Goal: Communication & Community: Ask a question

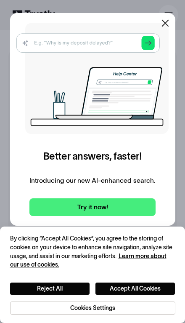
click at [172, 32] on div at bounding box center [166, 23] width 20 height 20
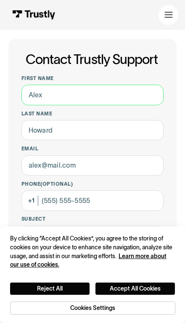
click at [152, 98] on input "First name" at bounding box center [92, 95] width 142 height 20
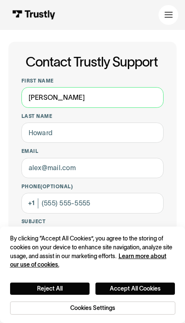
type input "[PERSON_NAME]"
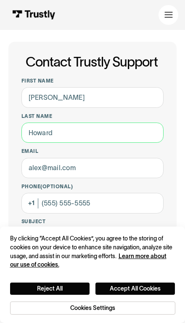
click at [129, 140] on input "Last name" at bounding box center [92, 133] width 142 height 20
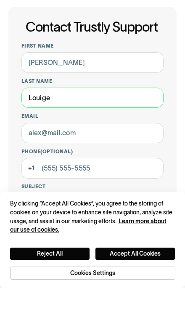
type input "Louige"
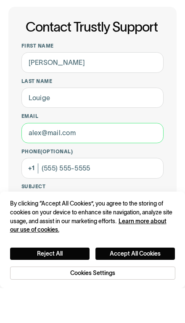
click at [142, 158] on input "Email" at bounding box center [92, 168] width 142 height 20
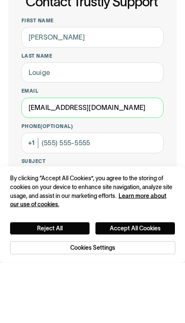
type input "[EMAIL_ADDRESS][DOMAIN_NAME]"
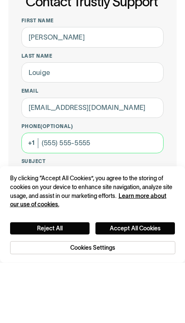
click at [147, 193] on input "Phone (Optional)" at bounding box center [92, 203] width 142 height 20
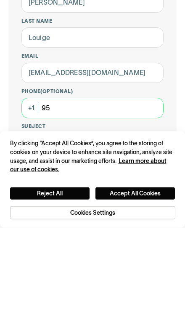
type input "9"
type input "[PHONE_NUMBER]"
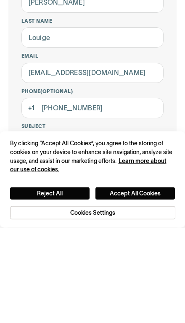
scroll to position [104, 0]
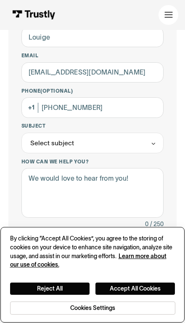
click at [153, 289] on button "Accept All Cookies" at bounding box center [136, 289] width 80 height 12
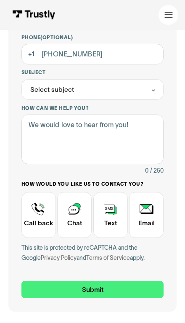
scroll to position [161, 0]
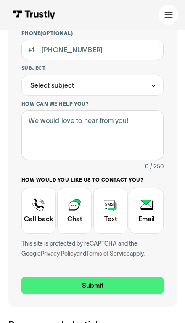
click at [43, 198] on div "Contact Trustly Support" at bounding box center [38, 211] width 35 height 46
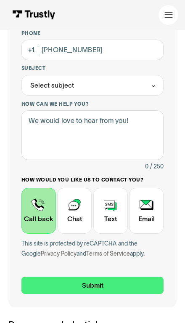
click at [129, 284] on input "Submit" at bounding box center [92, 285] width 142 height 17
click at [154, 80] on div "Select subject" at bounding box center [92, 85] width 142 height 21
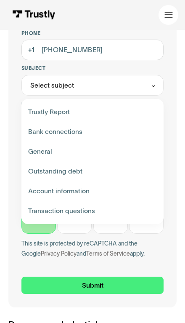
click at [151, 107] on div "Contact Trustly Support" at bounding box center [93, 112] width 136 height 20
type input "**********"
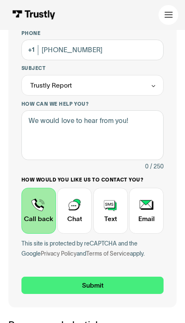
click at [155, 93] on div "Trustly Report" at bounding box center [92, 85] width 142 height 21
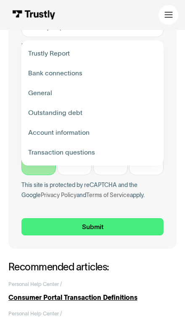
click at [145, 198] on div "**********" at bounding box center [92, 36] width 142 height 340
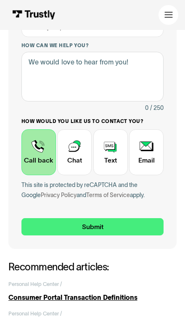
click at [114, 227] on input "Submit" at bounding box center [92, 226] width 142 height 17
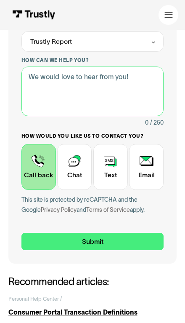
click at [146, 94] on textarea "How can we help you?" at bounding box center [92, 92] width 142 height 50
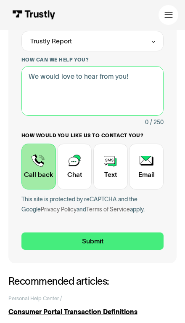
scroll to position [192, 0]
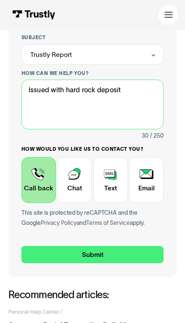
type textarea "Issued with hard rock deposit"
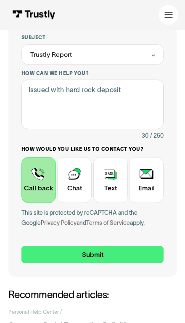
click at [138, 256] on input "Submit" at bounding box center [92, 254] width 142 height 17
type input "[PHONE_NUMBER]"
